Goal: Information Seeking & Learning: Learn about a topic

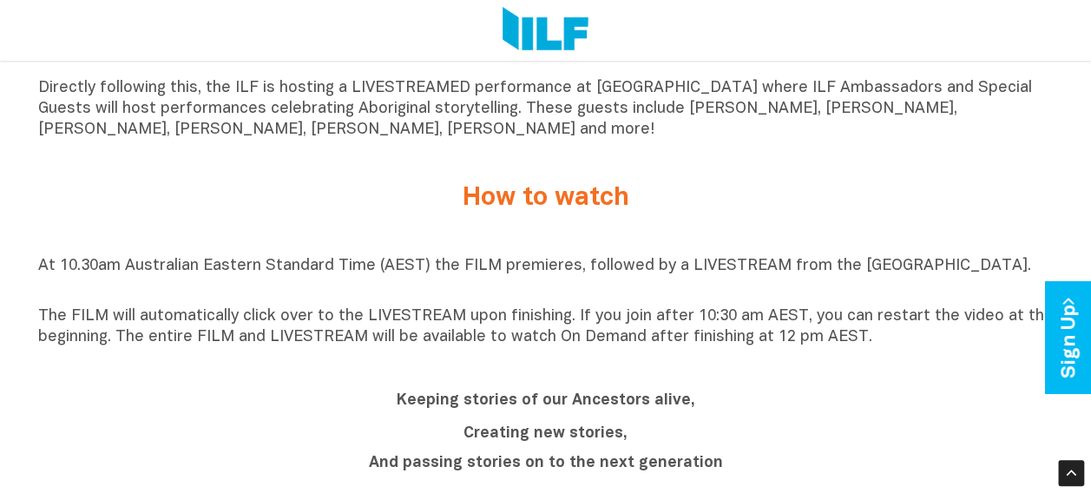
scroll to position [1248, 0]
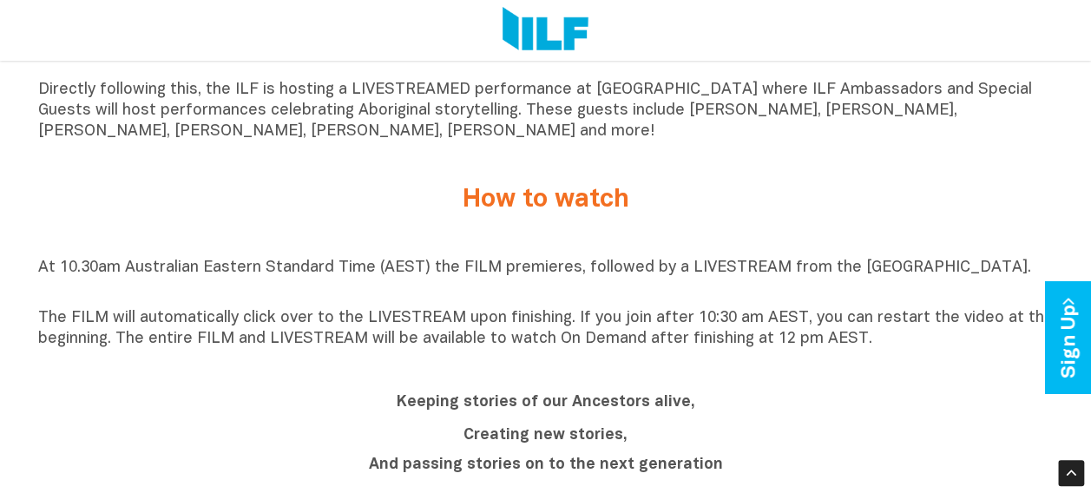
drag, startPoint x: 996, startPoint y: 281, endPoint x: 920, endPoint y: 281, distance: 76.4
click at [920, 281] on p "At 10.30am Australian Eastern Standard Time (AEST) the FILM premieres, followed…" at bounding box center [545, 279] width 1015 height 42
drag, startPoint x: 920, startPoint y: 281, endPoint x: 778, endPoint y: 399, distance: 184.2
click at [778, 399] on h2 "Keeping stories of our Ancestors alive," at bounding box center [545, 399] width 651 height 31
drag, startPoint x: 1001, startPoint y: 289, endPoint x: 36, endPoint y: 264, distance: 965.2
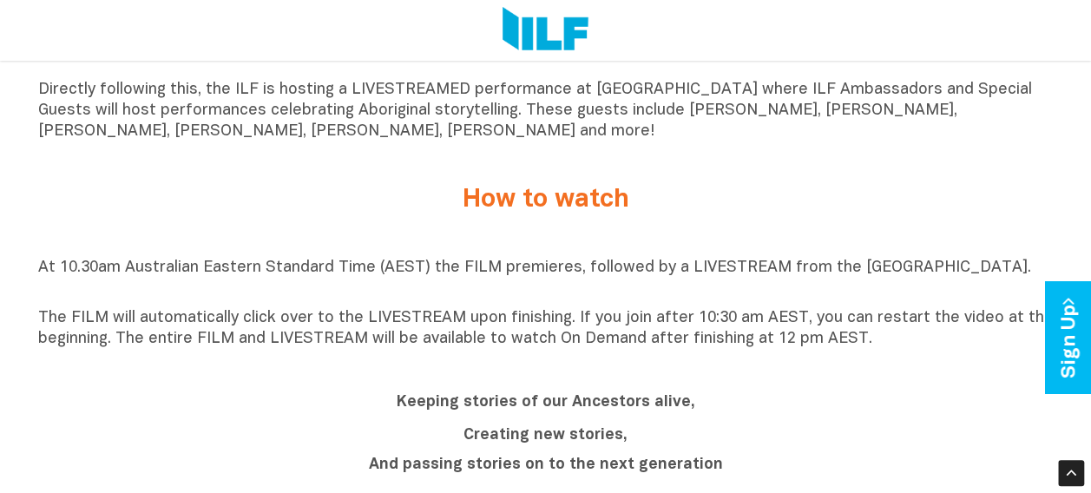
click at [36, 264] on div "Indigenous Literacy Day 2025 Indigenous Literacy Day 2025 will be held [DATE][D…" at bounding box center [545, 336] width 1091 height 2089
drag, startPoint x: 36, startPoint y: 264, endPoint x: 206, endPoint y: 248, distance: 169.9
click at [206, 248] on div "At 10.30am Australian Eastern Standard Time (AEST) the FILM premieres, followed…" at bounding box center [545, 303] width 1015 height 135
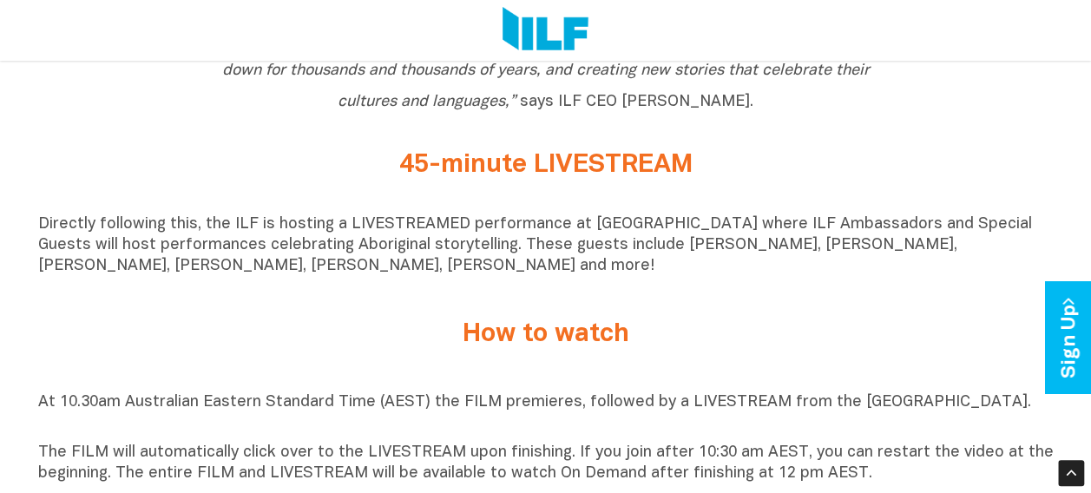
scroll to position [1097, 0]
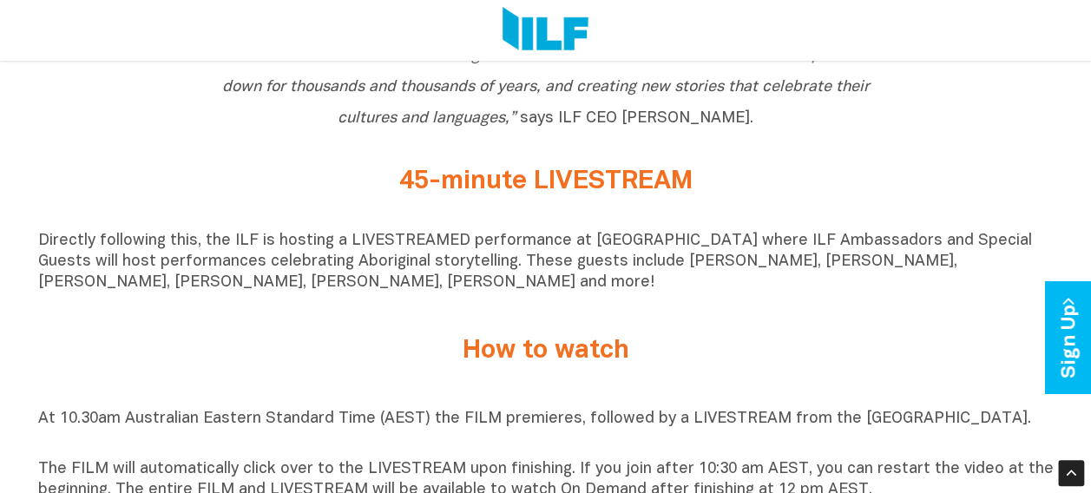
click at [206, 248] on p "Directly following this, the ILF is hosting a LIVESTREAMED performance at [GEOG…" at bounding box center [545, 262] width 1015 height 62
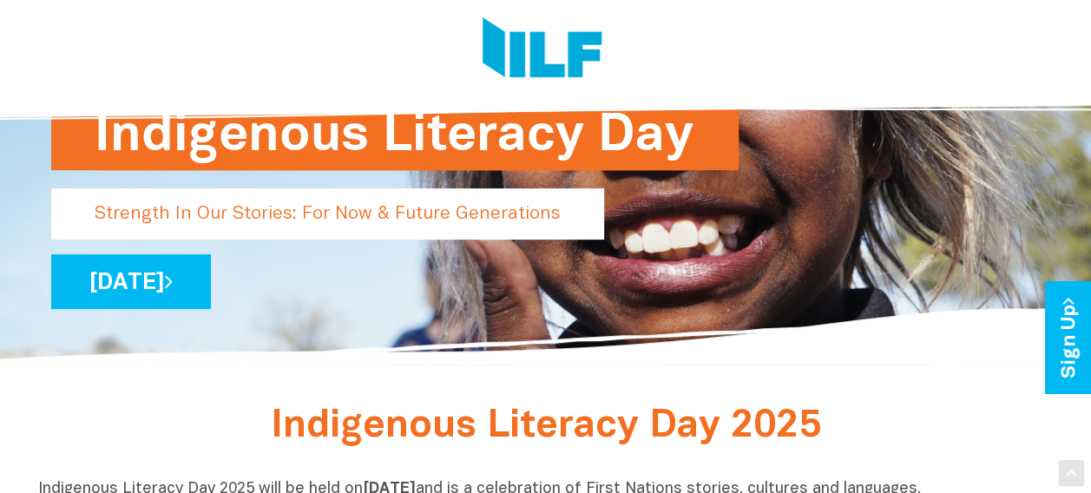
scroll to position [0, 0]
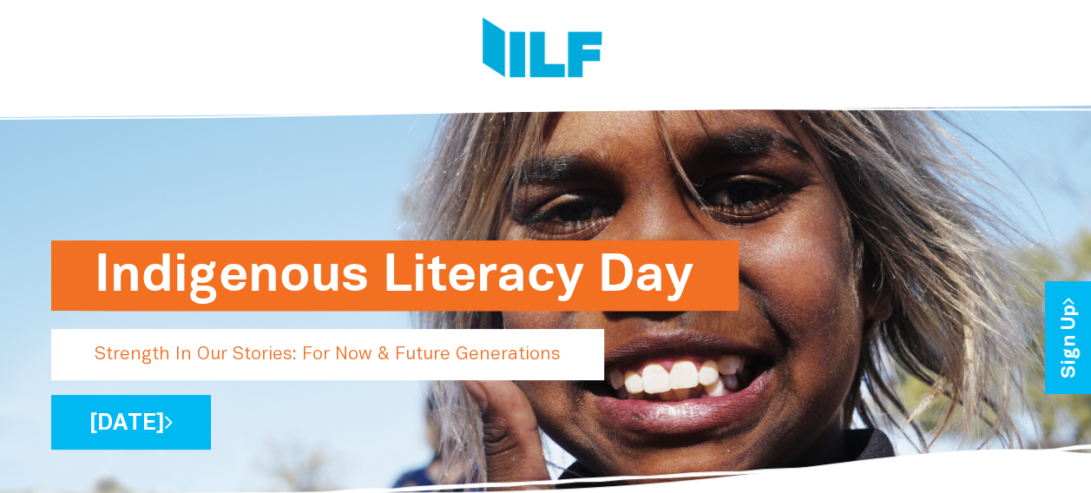
click at [544, 58] on img at bounding box center [542, 49] width 120 height 65
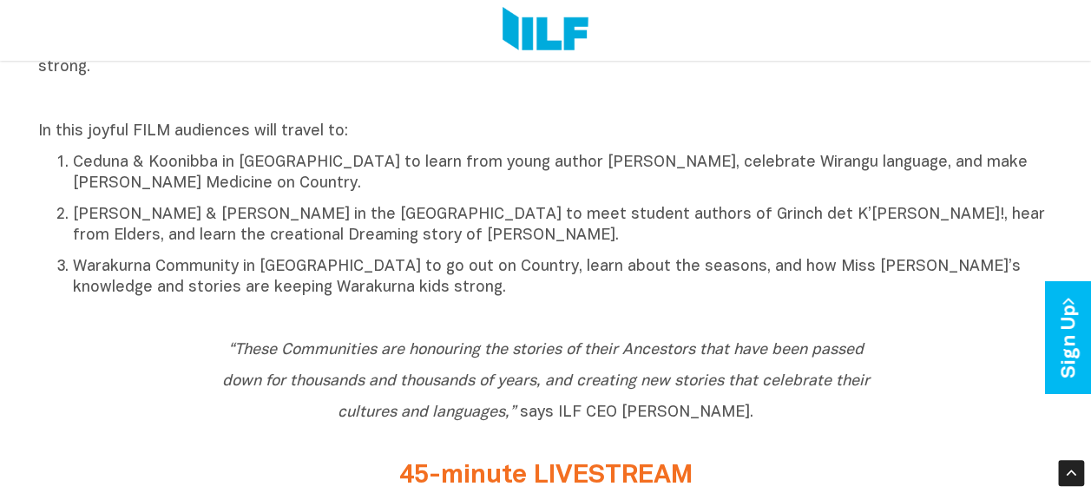
scroll to position [1013, 0]
